Goal: Transaction & Acquisition: Book appointment/travel/reservation

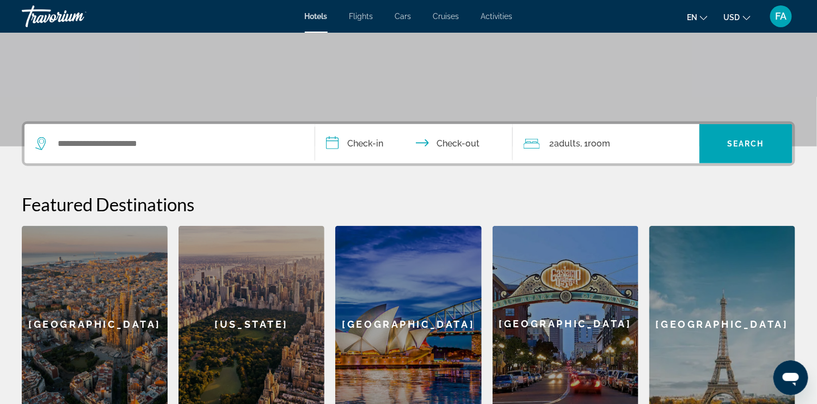
scroll to position [183, 0]
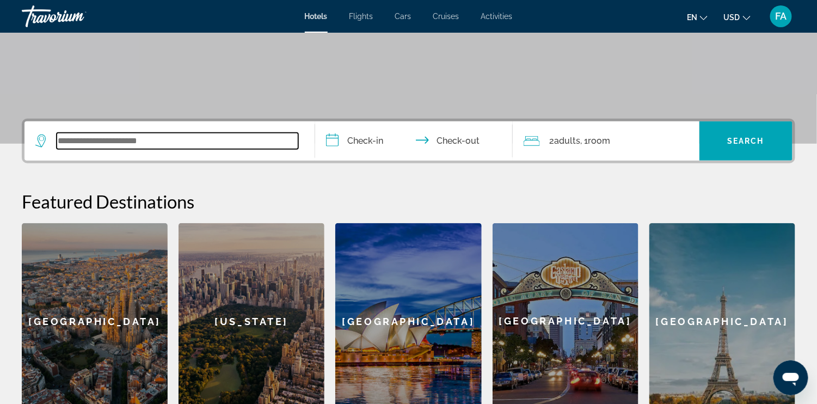
click at [72, 149] on input "Search widget" at bounding box center [178, 141] width 242 height 16
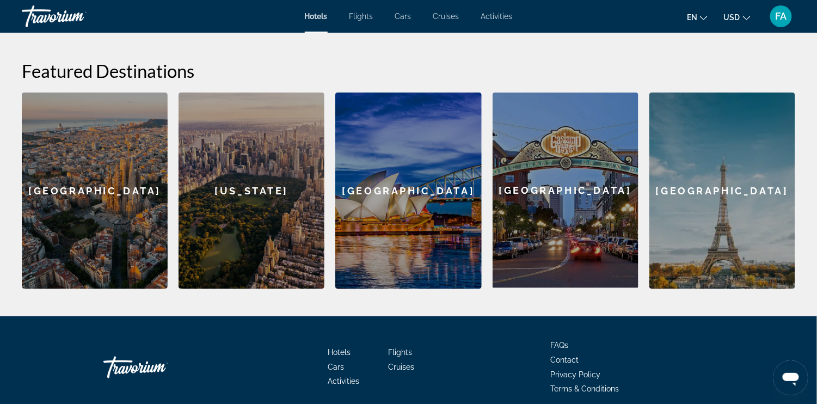
scroll to position [332, 0]
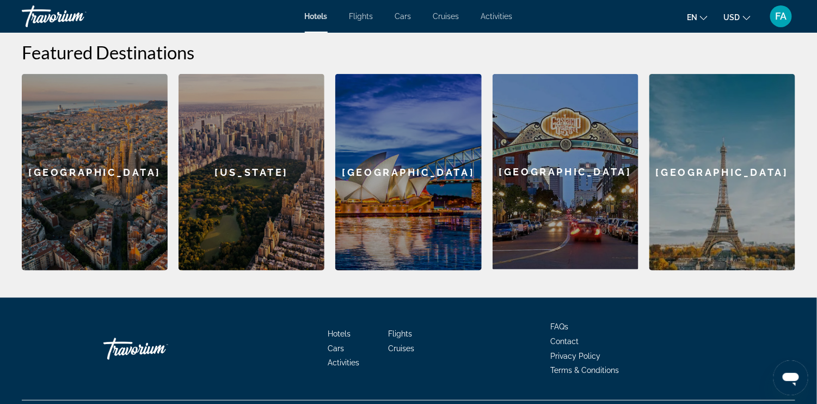
click at [56, 63] on h2 "Featured Destinations" at bounding box center [408, 52] width 773 height 22
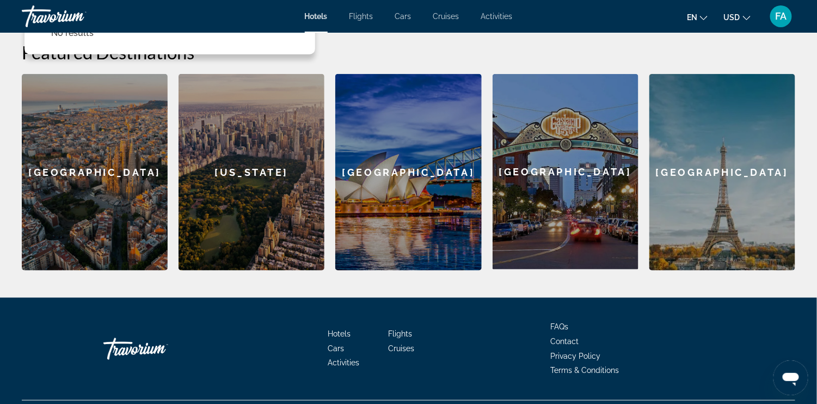
type input "*"
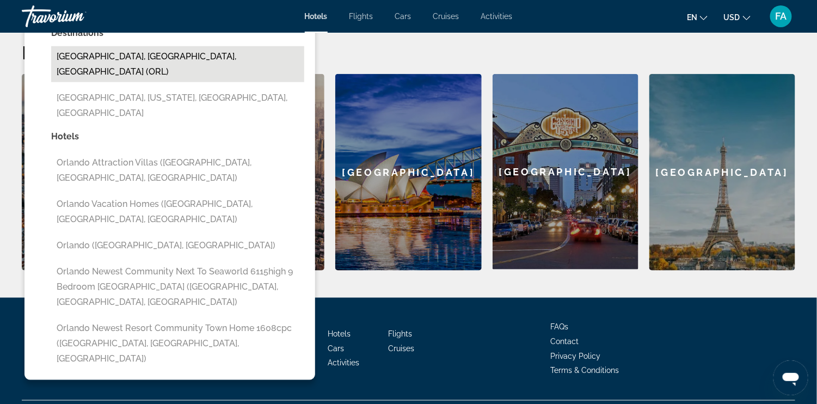
click at [100, 82] on button "[GEOGRAPHIC_DATA], [GEOGRAPHIC_DATA], [GEOGRAPHIC_DATA] (ORL)" at bounding box center [177, 64] width 253 height 36
type input "**********"
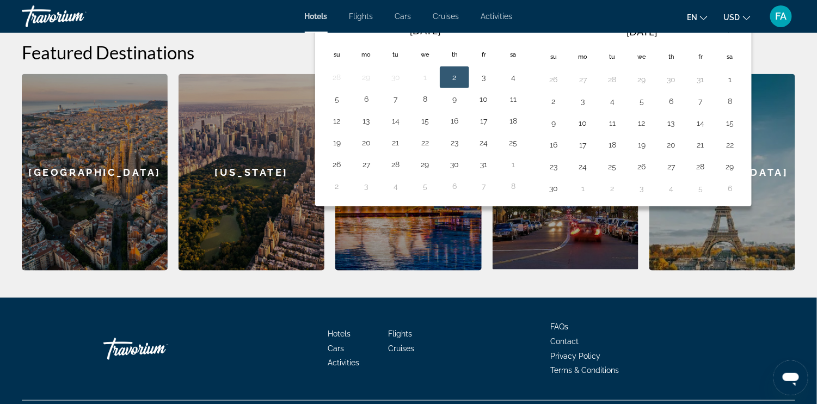
click at [463, 85] on button "2" at bounding box center [454, 77] width 17 height 15
click at [522, 85] on button "4" at bounding box center [513, 77] width 17 height 15
type input "**********"
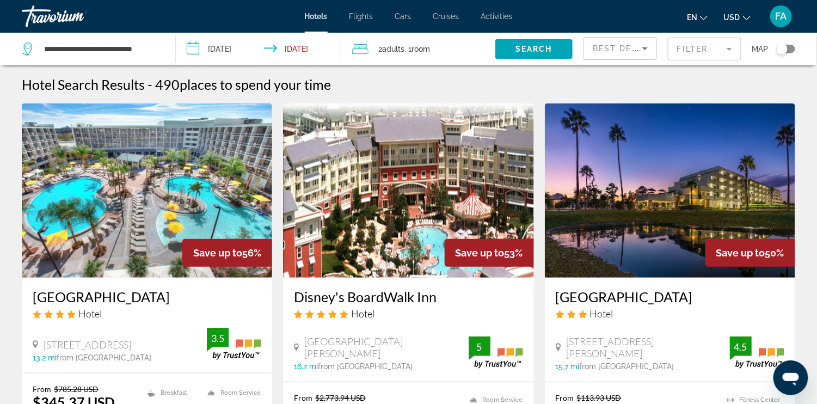
click at [668, 54] on mat-form-field "Filter" at bounding box center [704, 49] width 73 height 23
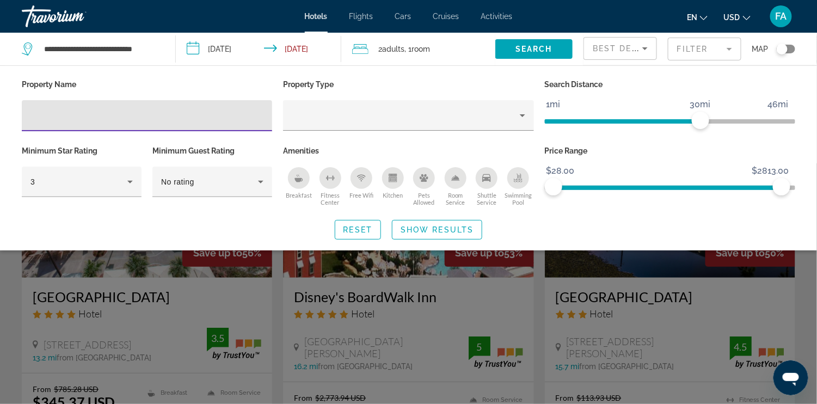
click at [141, 122] on input "Hotel Filters" at bounding box center [146, 115] width 233 height 13
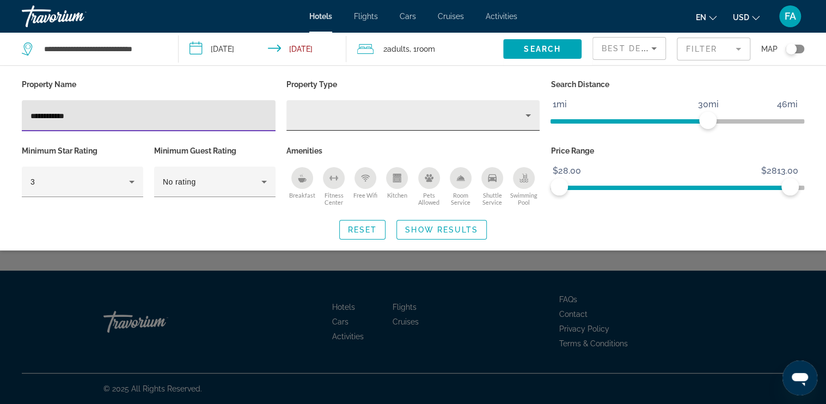
type input "**********"
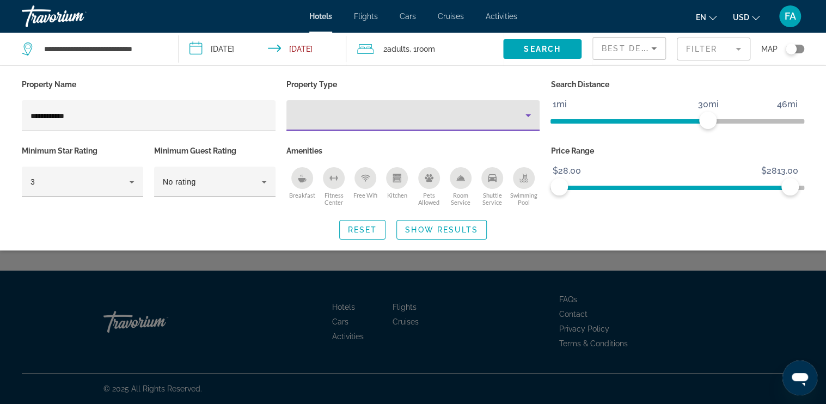
click at [352, 122] on div "Property type" at bounding box center [410, 115] width 231 height 13
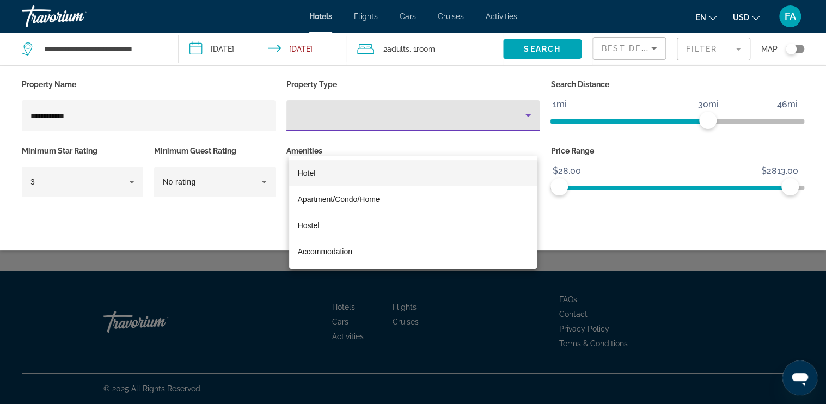
click at [330, 170] on mat-option "Hotel" at bounding box center [413, 173] width 248 height 26
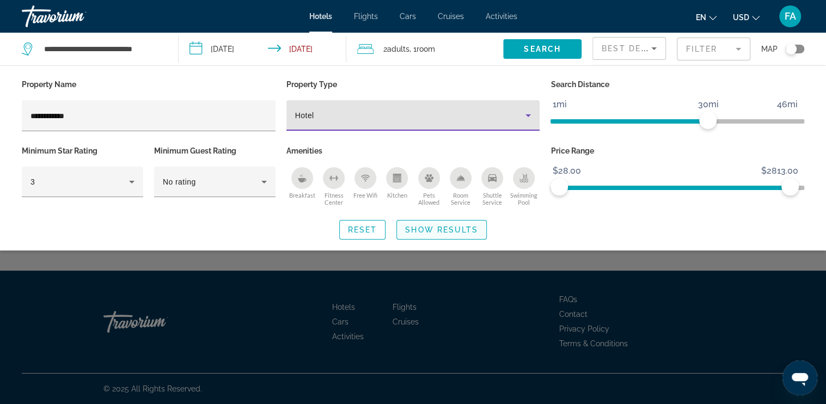
click at [425, 234] on span "Show Results" at bounding box center [441, 229] width 73 height 9
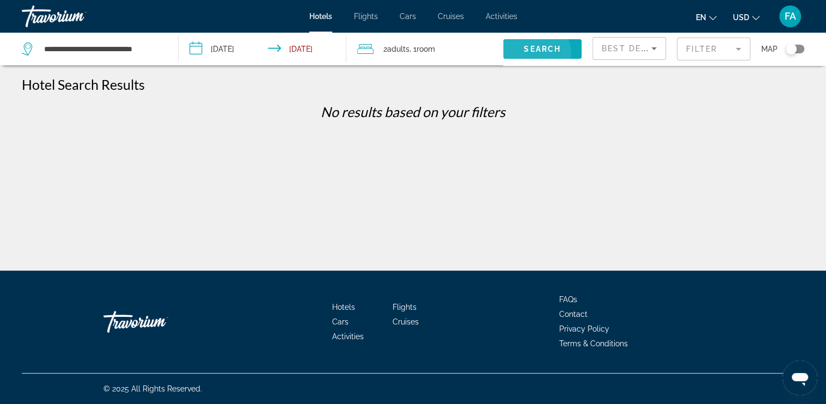
click at [524, 53] on span "Search" at bounding box center [542, 49] width 37 height 9
click at [601, 53] on span "Best Deals" at bounding box center [629, 48] width 57 height 9
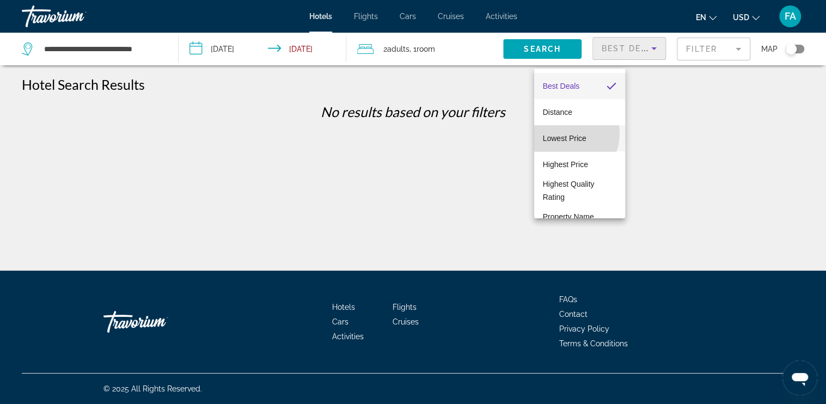
click at [563, 134] on span "Lowest Price" at bounding box center [565, 138] width 44 height 9
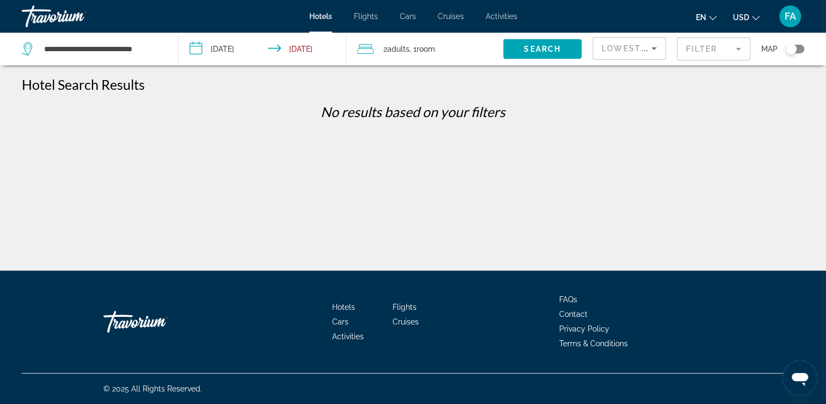
click at [677, 60] on mat-form-field "Filter" at bounding box center [713, 49] width 73 height 23
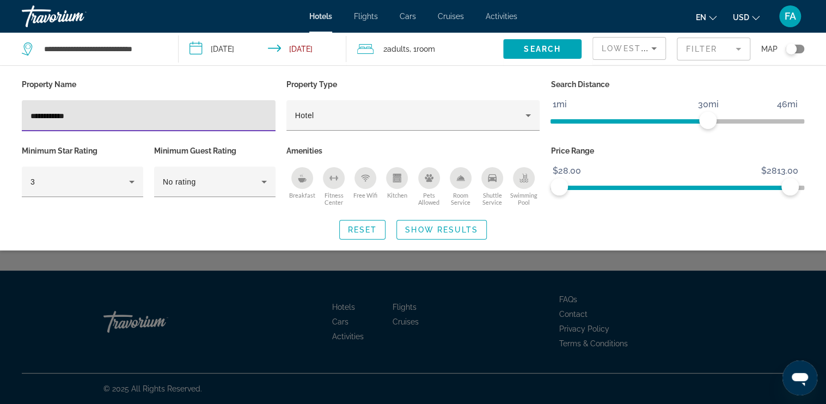
click at [52, 122] on input "**********" at bounding box center [148, 115] width 236 height 13
type input "**********"
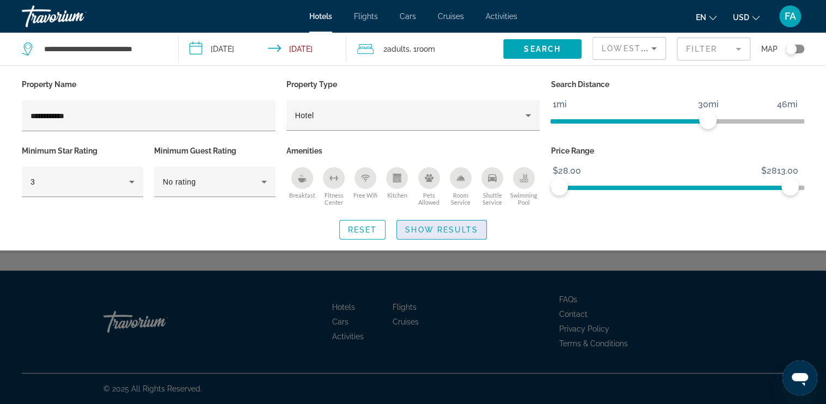
click at [434, 234] on span "Show Results" at bounding box center [441, 229] width 73 height 9
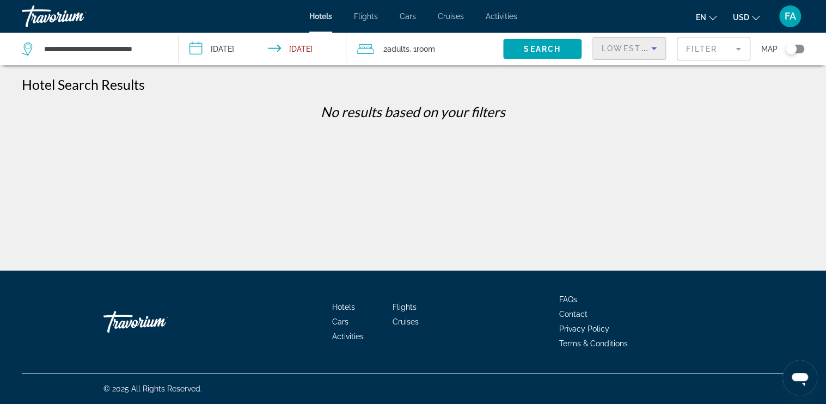
click at [601, 53] on span "Lowest Price" at bounding box center [636, 48] width 70 height 9
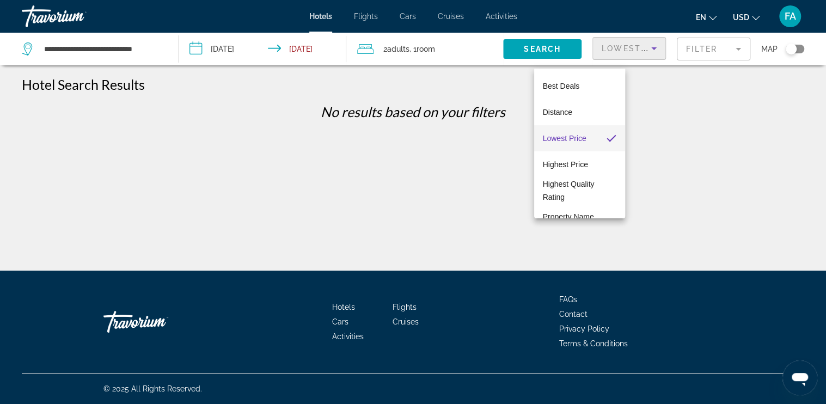
click at [469, 126] on div at bounding box center [413, 202] width 826 height 404
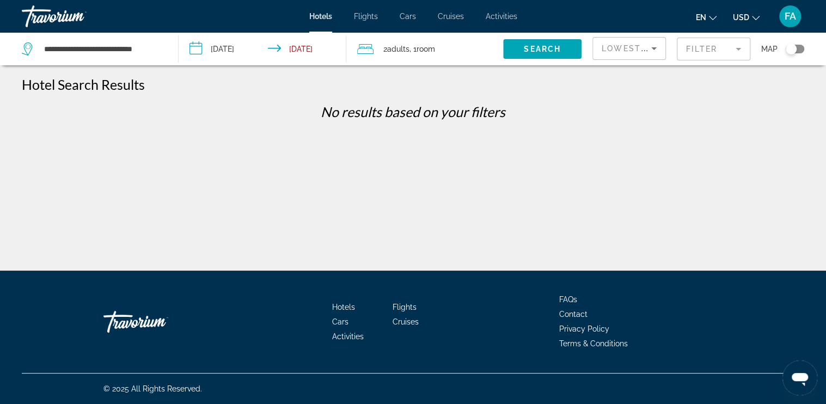
click at [309, 21] on span "Hotels" at bounding box center [320, 16] width 23 height 9
